Goal: Information Seeking & Learning: Find specific page/section

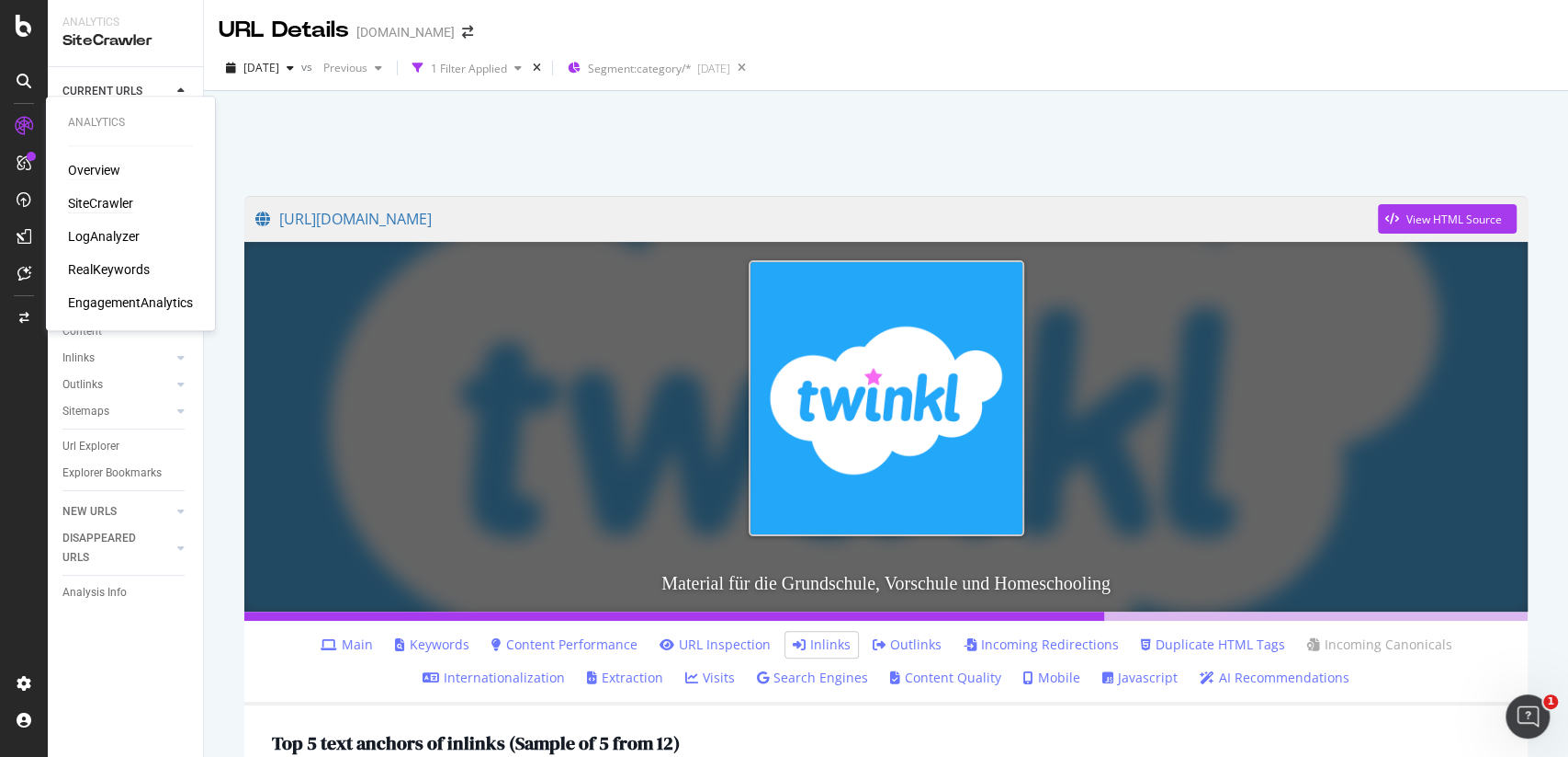
click at [77, 161] on div "Overview" at bounding box center [94, 170] width 52 height 18
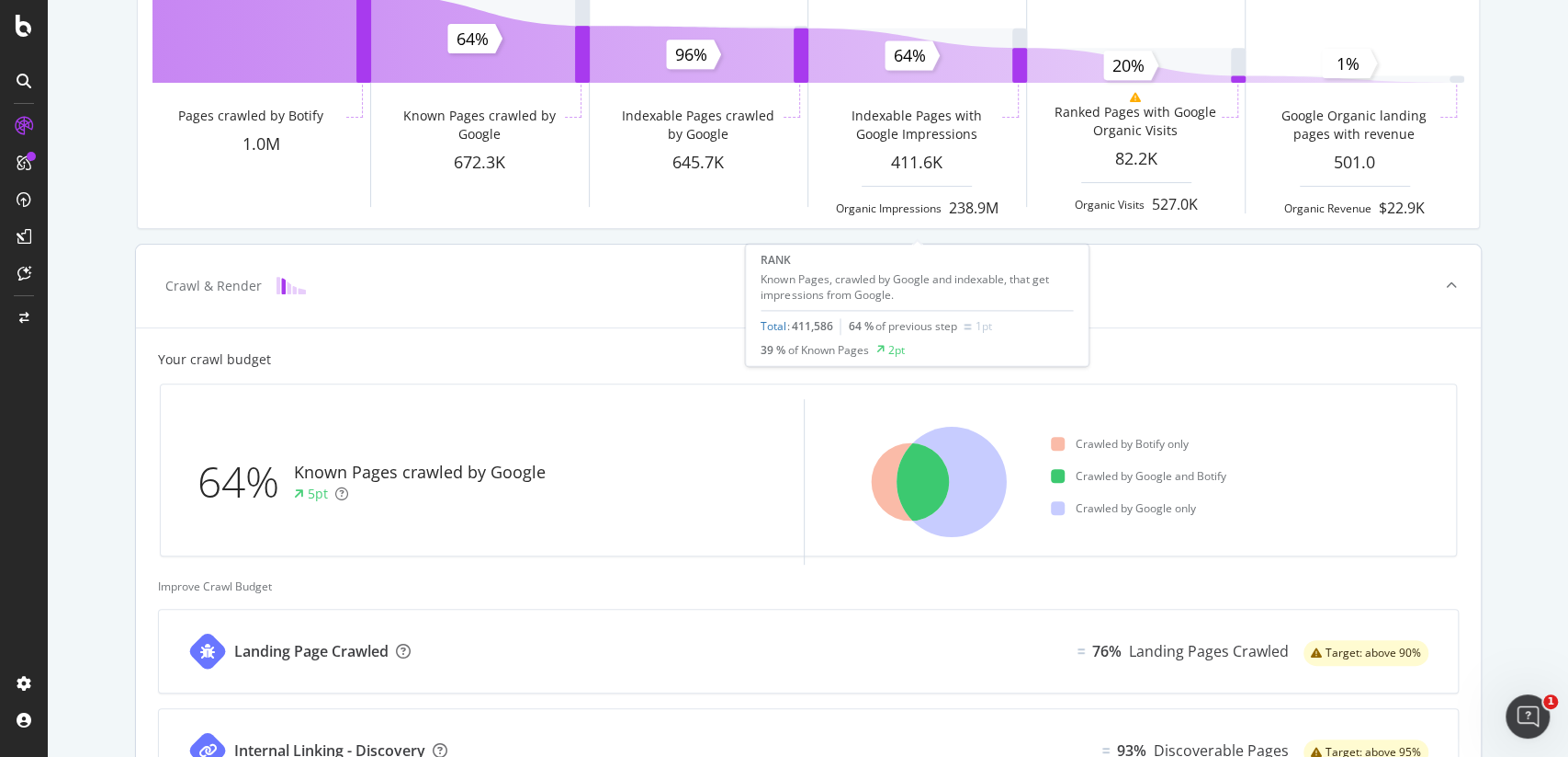
scroll to position [280, 0]
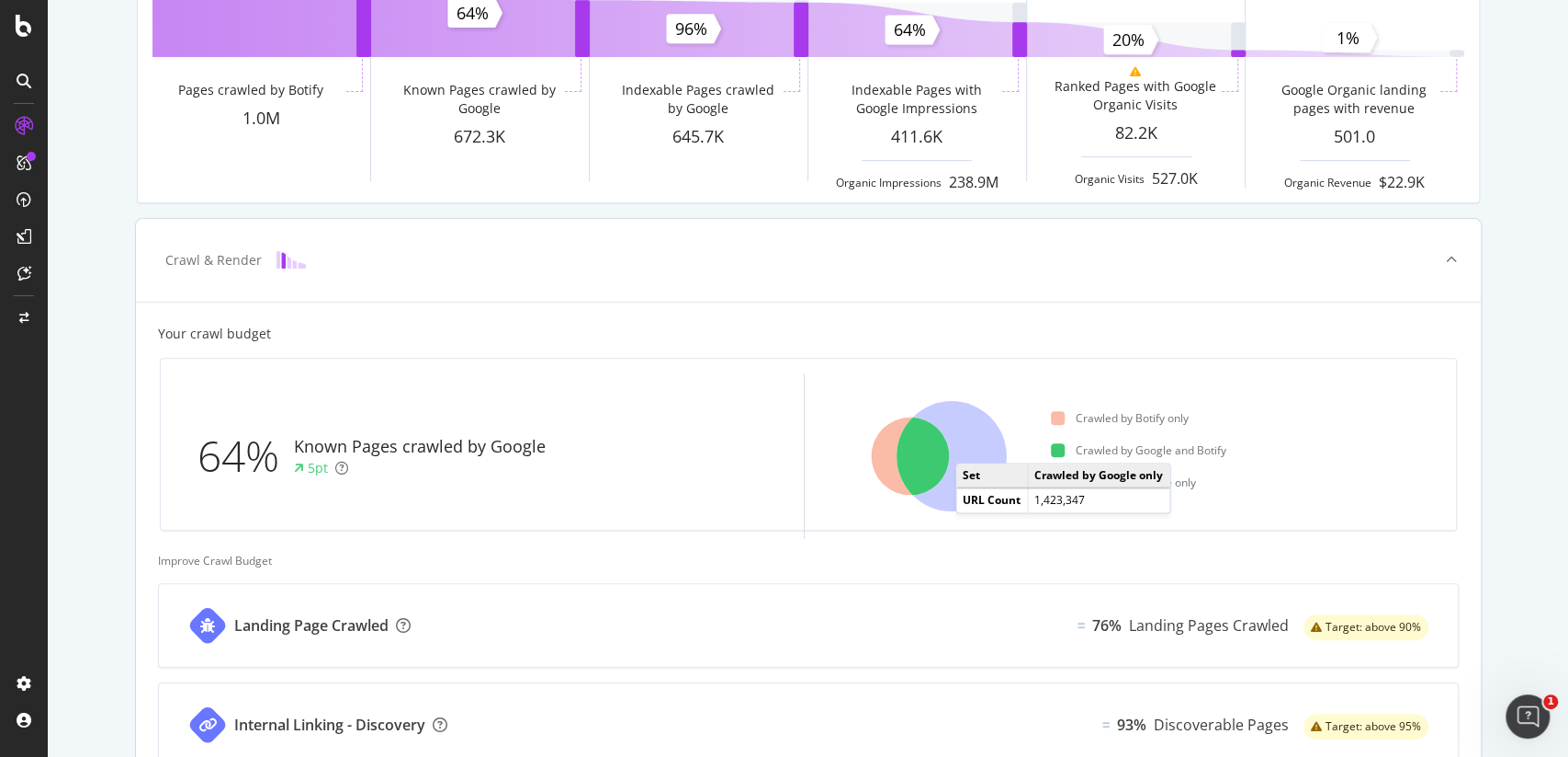
click at [973, 443] on icon at bounding box center [952, 456] width 110 height 110
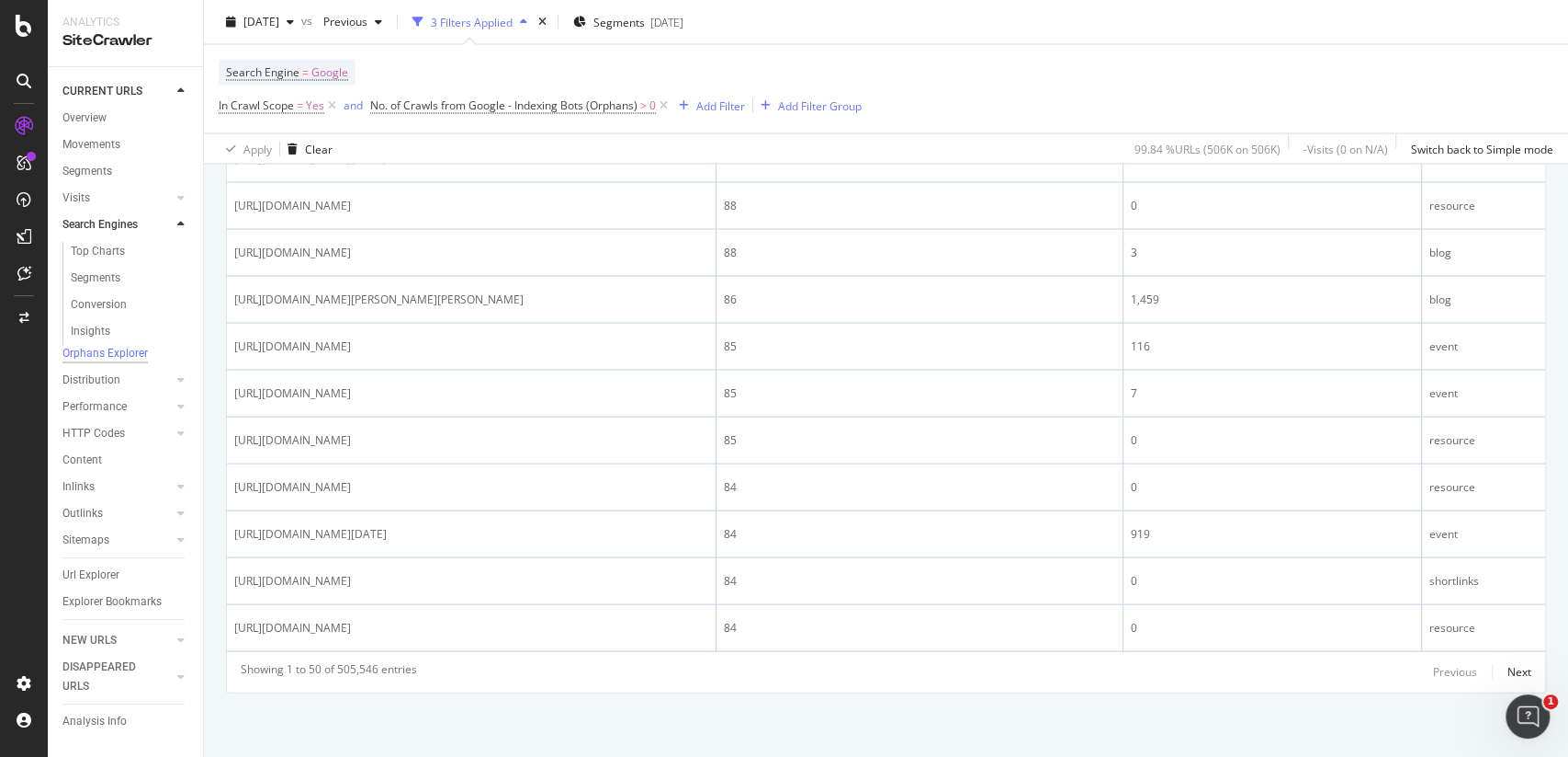
scroll to position [2442, 0]
click at [1517, 668] on div "Next" at bounding box center [1519, 671] width 24 height 15
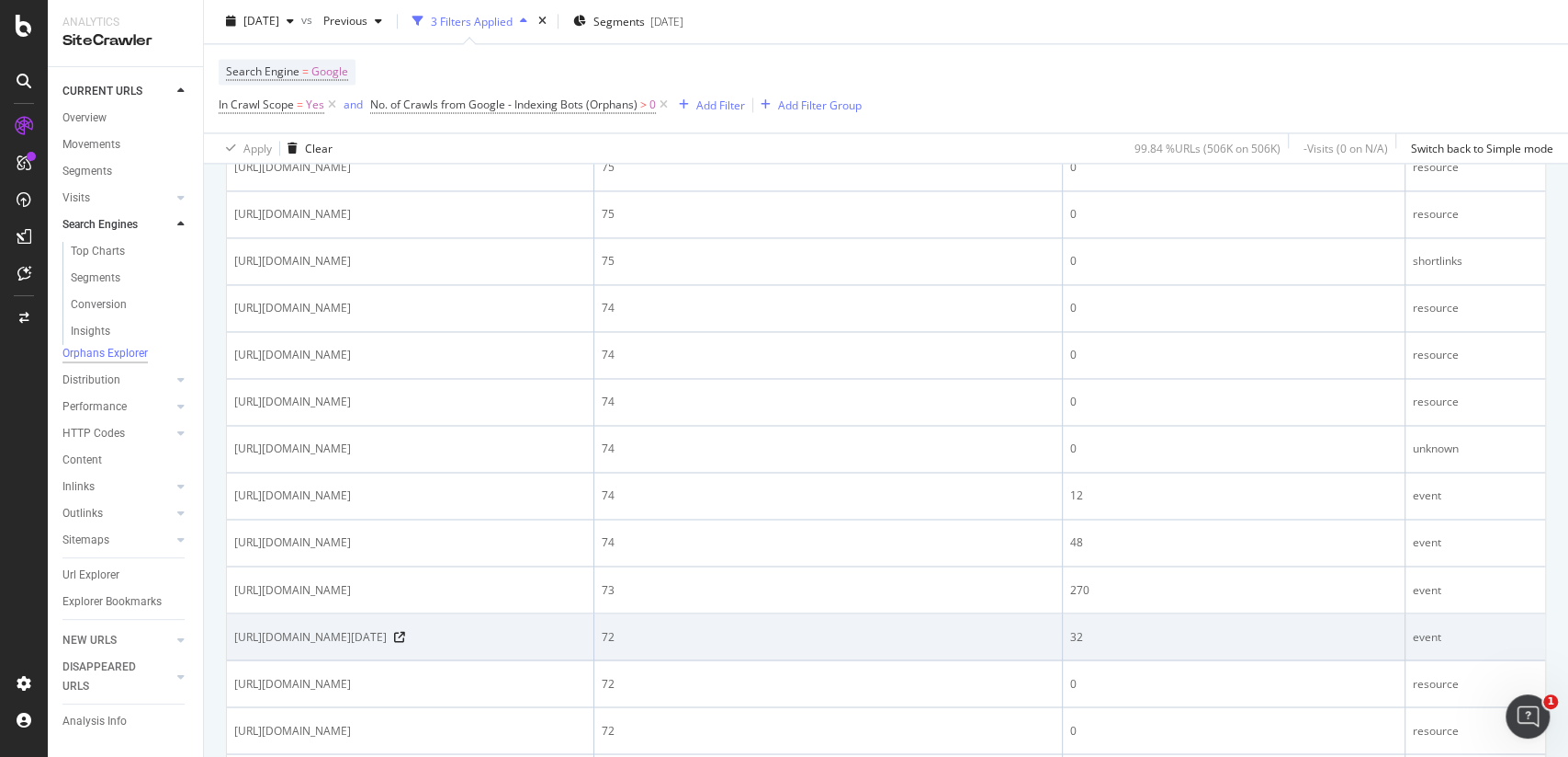
scroll to position [0, 0]
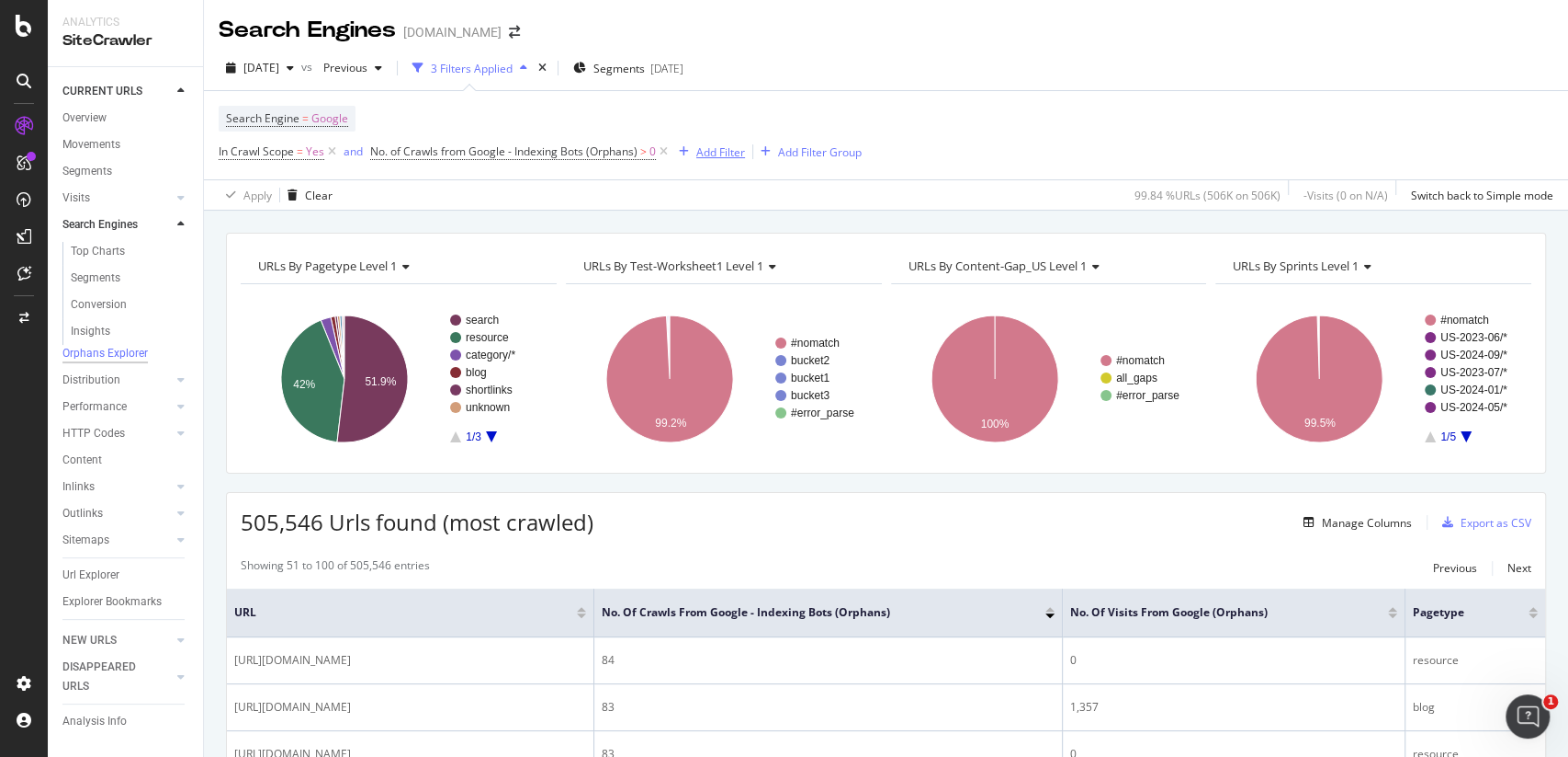
click at [720, 143] on div "Add Filter" at bounding box center [708, 151] width 74 height 20
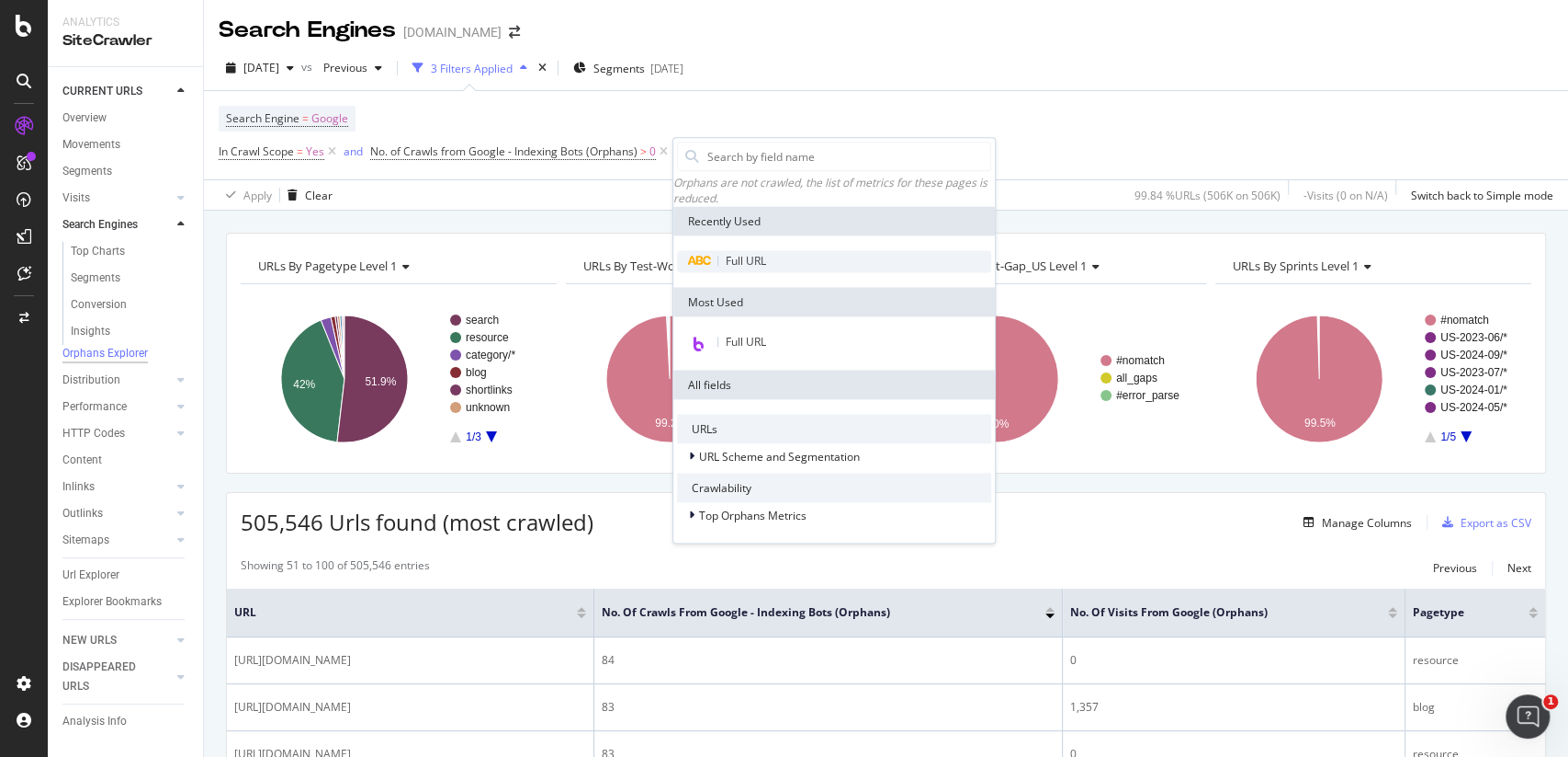
click at [739, 269] on span "Full URL" at bounding box center [746, 261] width 41 height 15
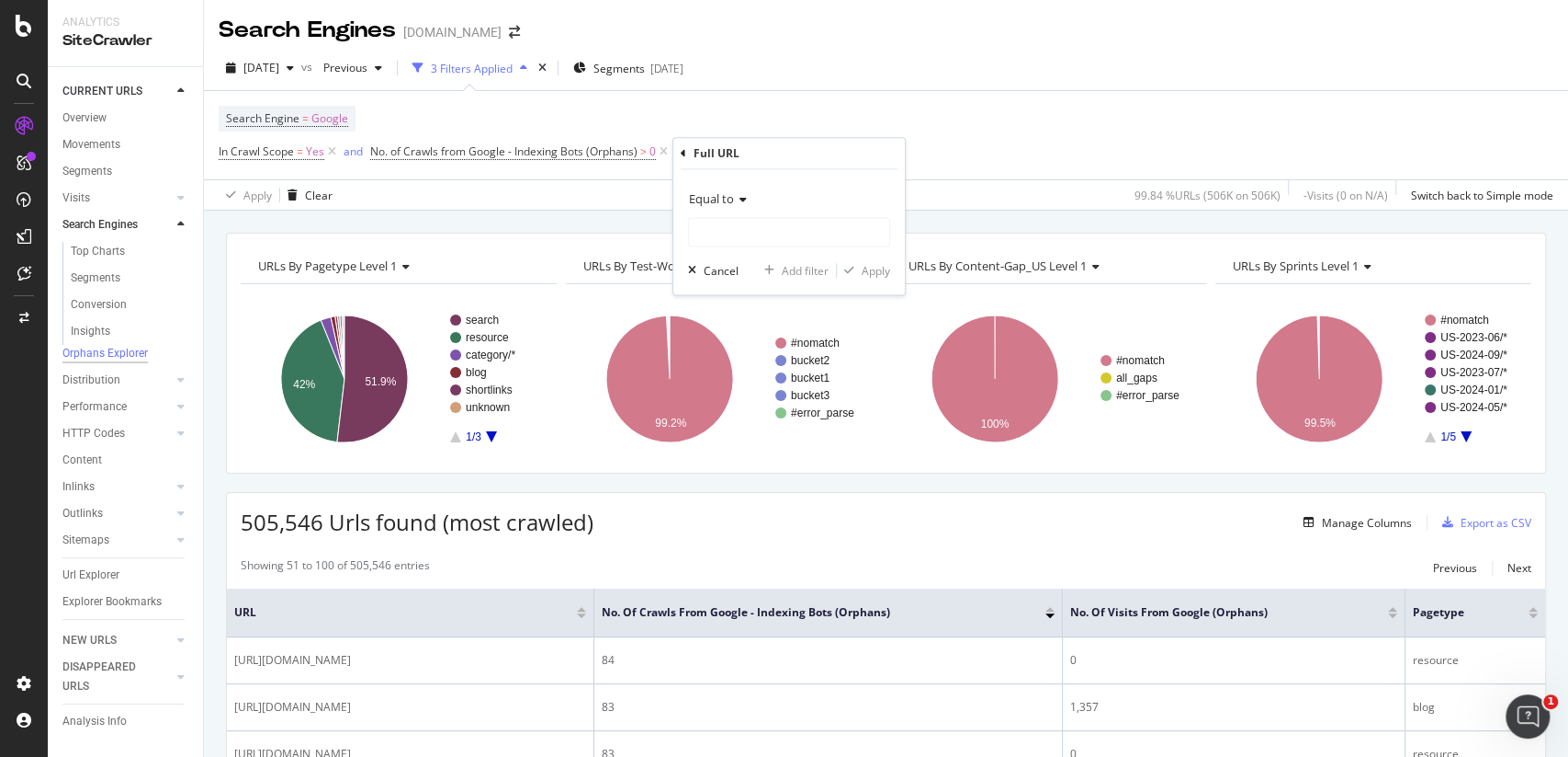
click at [736, 203] on icon at bounding box center [740, 200] width 13 height 11
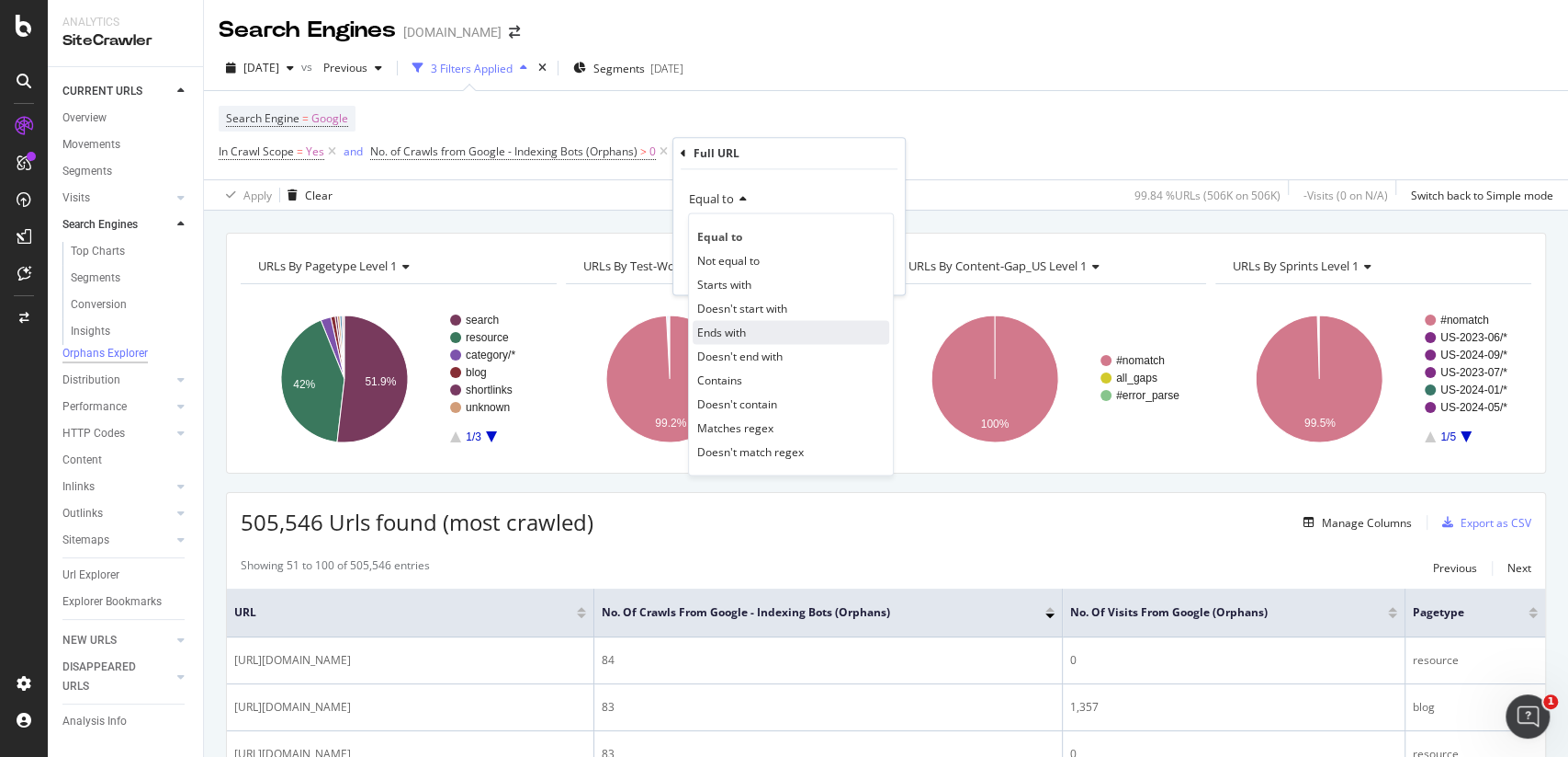
click at [761, 322] on div "Ends with" at bounding box center [792, 332] width 197 height 24
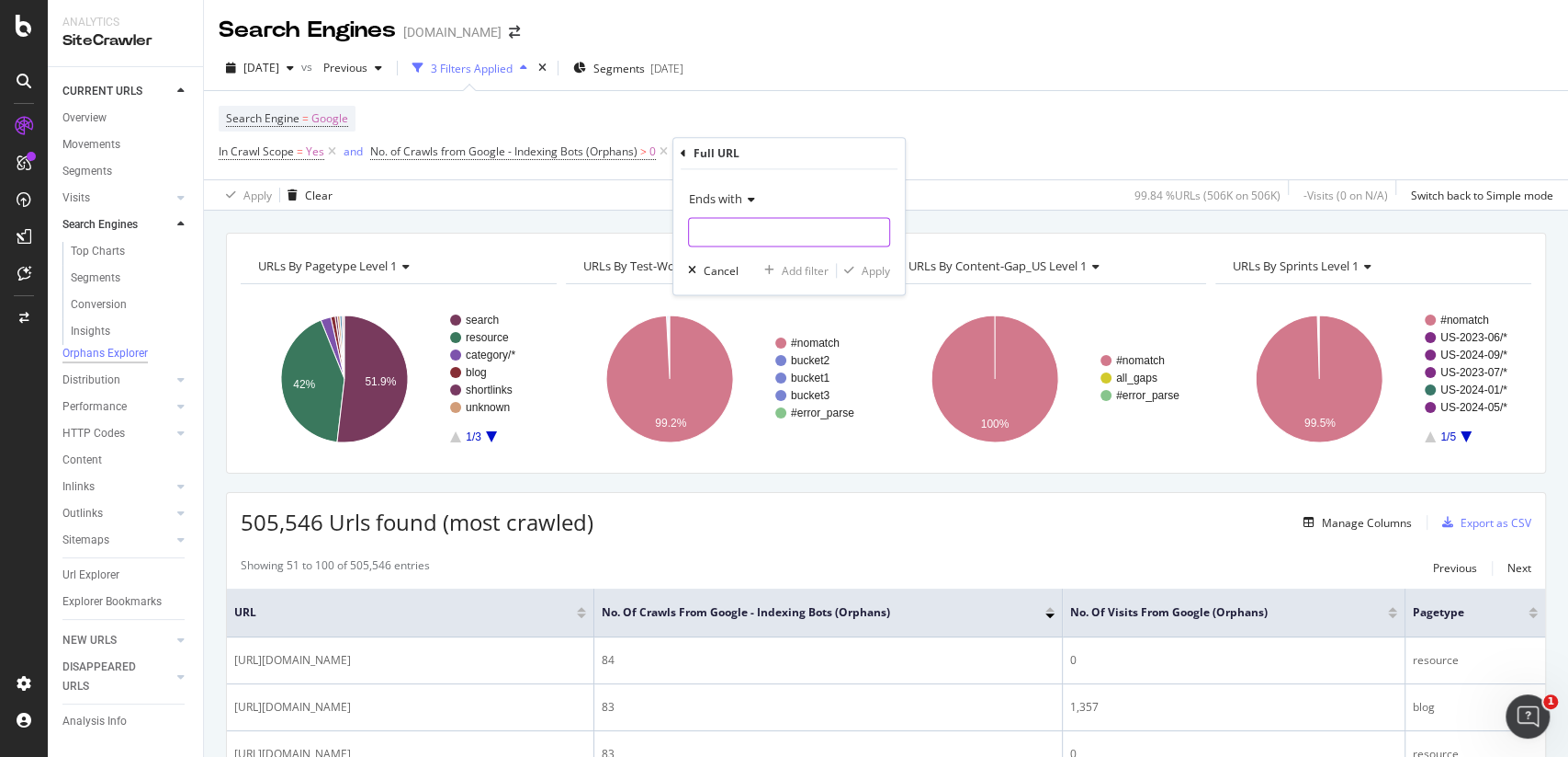
click at [733, 235] on input "text" at bounding box center [790, 231] width 201 height 29
type input "="
click at [733, 235] on input "=" at bounding box center [775, 231] width 173 height 29
type input "-"
click at [868, 266] on div "Apply" at bounding box center [876, 271] width 28 height 15
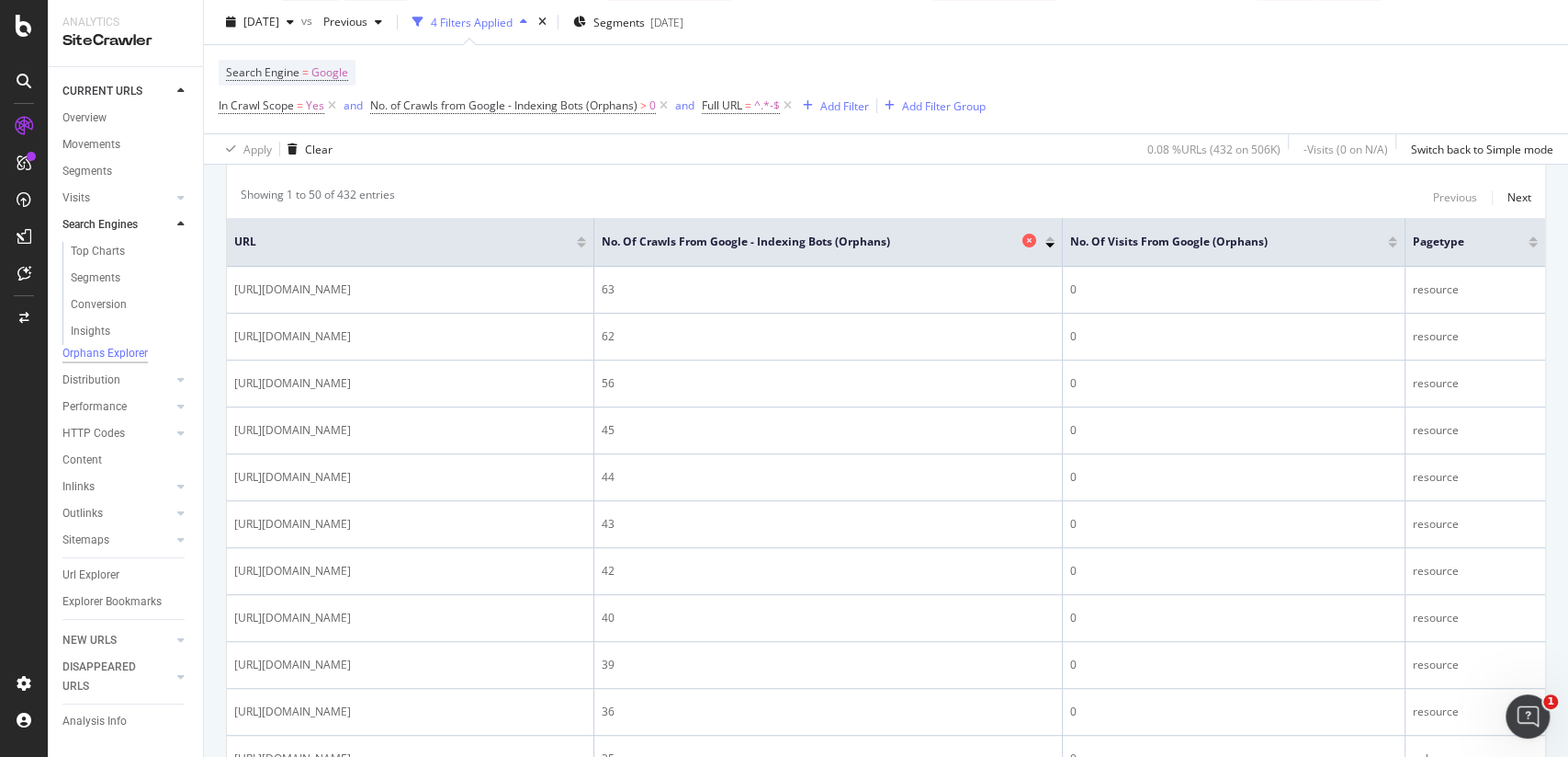
scroll to position [267, 0]
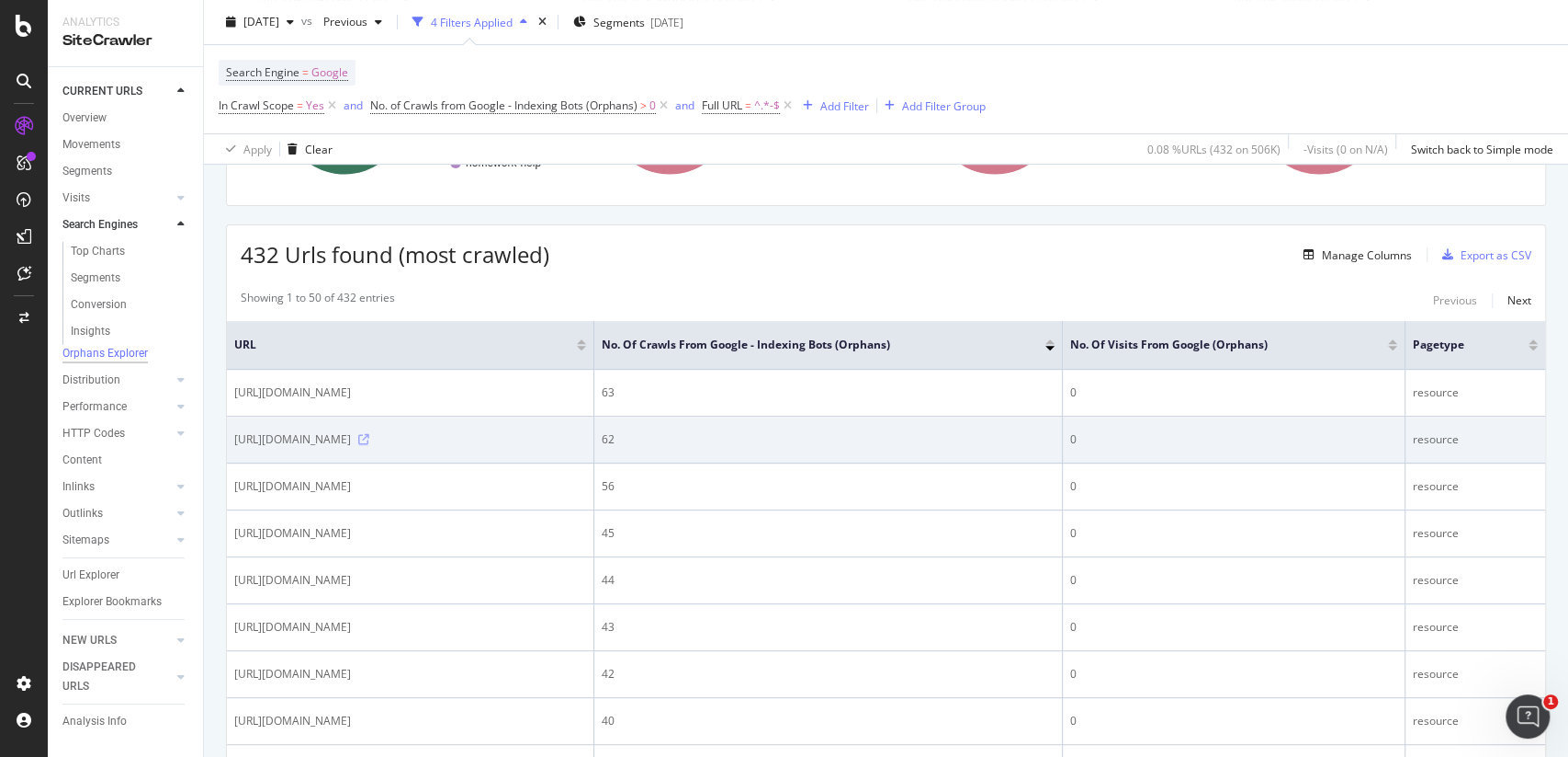
click at [369, 445] on icon at bounding box center [364, 440] width 11 height 11
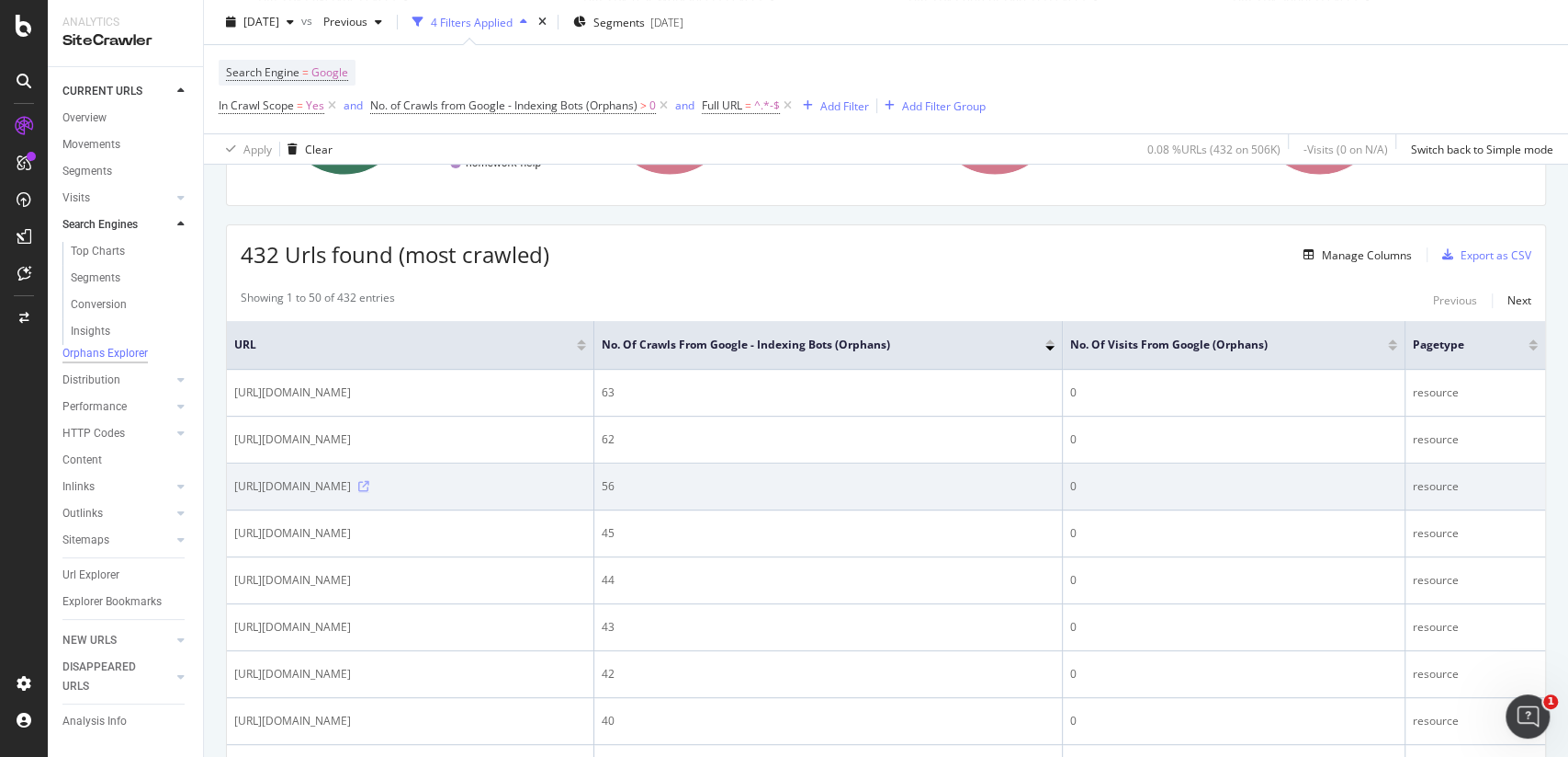
click at [369, 492] on icon at bounding box center [364, 486] width 11 height 11
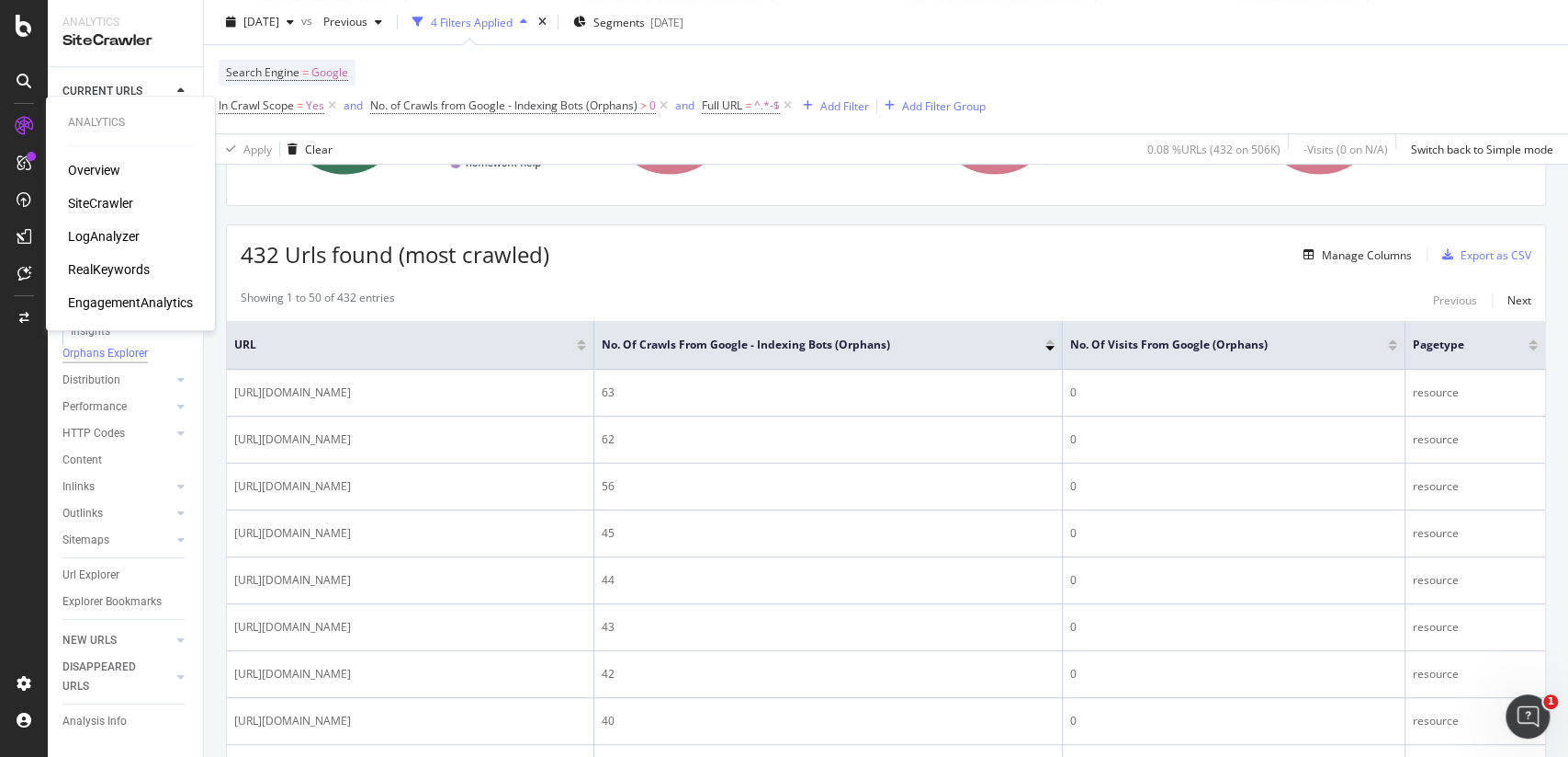
click at [97, 198] on div "SiteCrawler" at bounding box center [100, 203] width 65 height 18
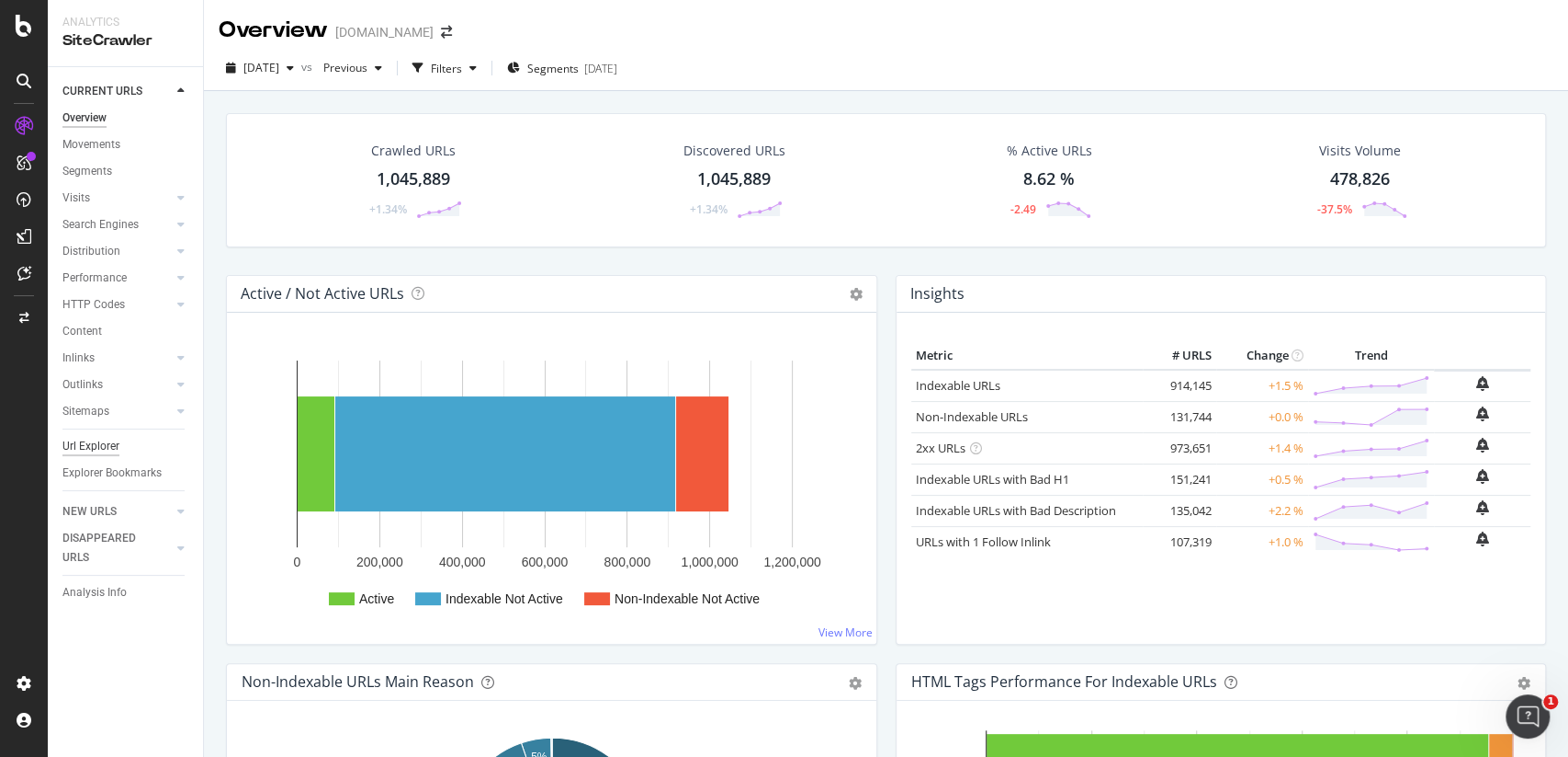
click at [103, 448] on div "Url Explorer" at bounding box center [91, 446] width 57 height 19
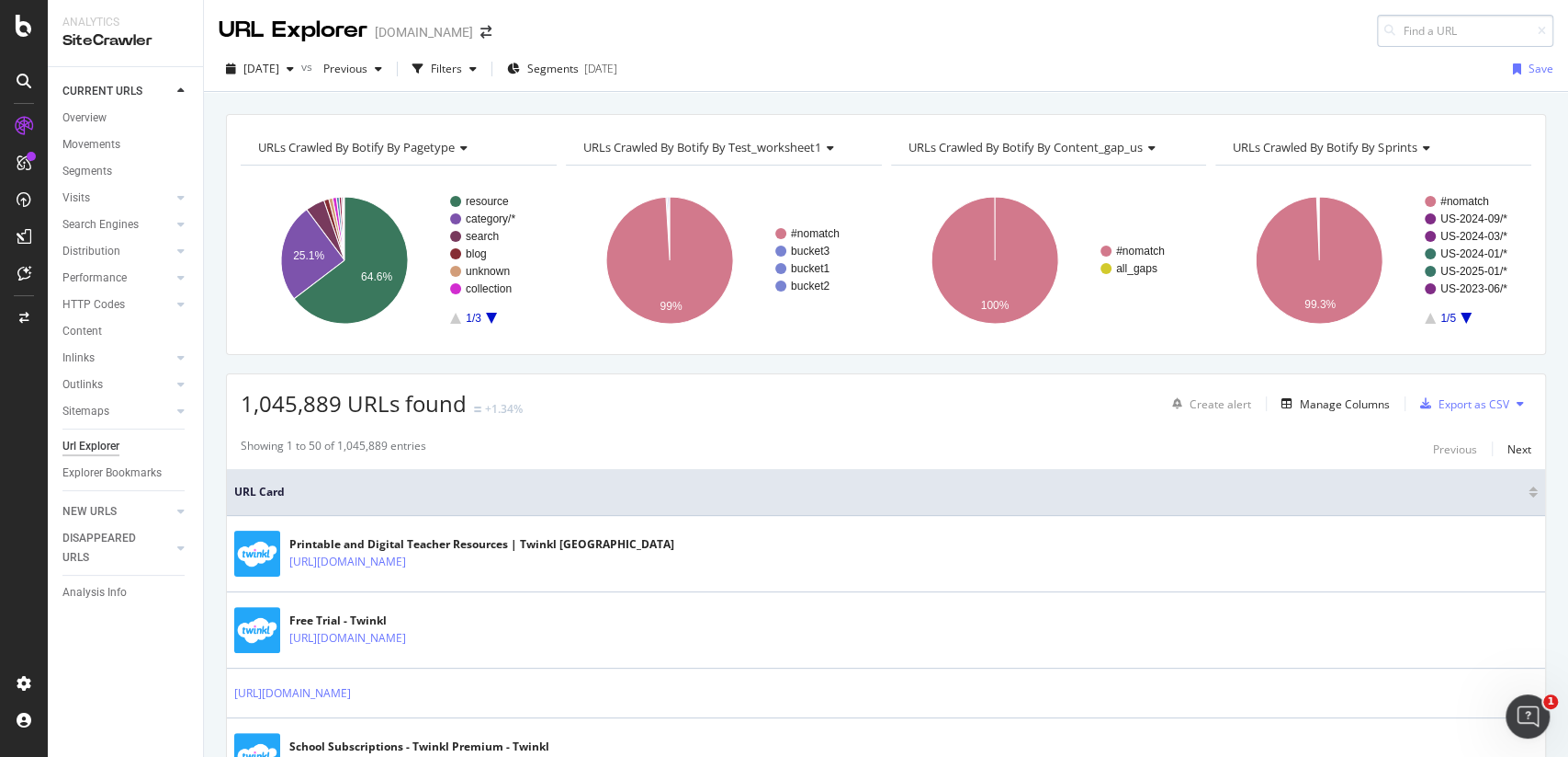
click at [1406, 31] on input at bounding box center [1465, 31] width 176 height 32
type input "[URL][DOMAIN_NAME]"
